Goal: Navigation & Orientation: Find specific page/section

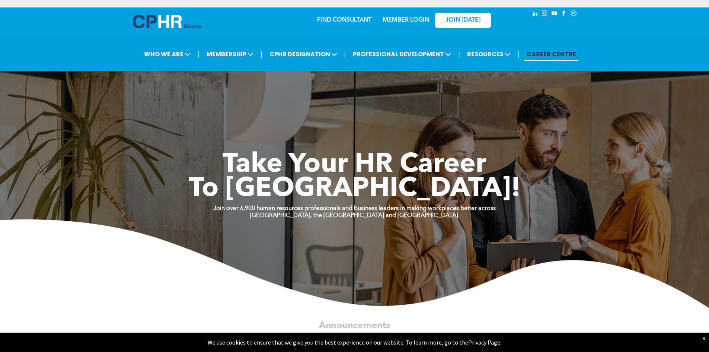
click at [551, 54] on link "CAREER CENTRE" at bounding box center [552, 54] width 54 height 14
